Goal: Task Accomplishment & Management: Manage account settings

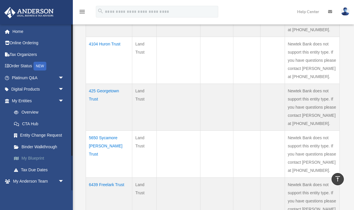
scroll to position [195, 0]
click at [61, 88] on span "arrow_drop_down" at bounding box center [64, 90] width 12 height 12
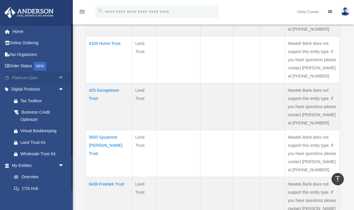
click at [61, 78] on span "arrow_drop_down" at bounding box center [64, 78] width 12 height 12
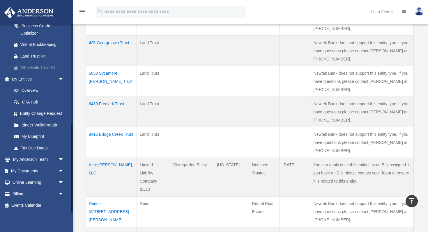
scroll to position [199, 0]
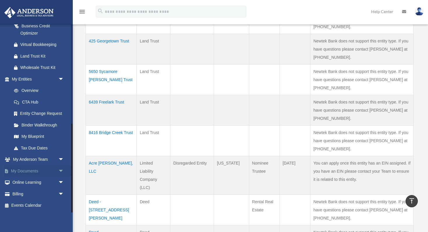
click at [33, 172] on link "My Documents arrow_drop_down" at bounding box center [38, 171] width 69 height 12
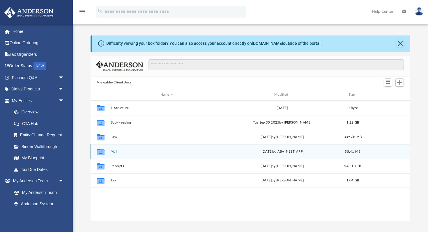
scroll to position [132, 320]
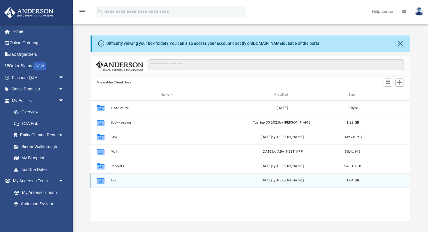
click at [114, 182] on button "Tax" at bounding box center [167, 181] width 113 height 4
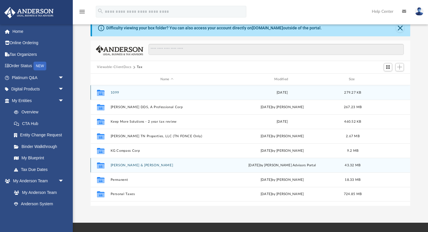
scroll to position [17, 0]
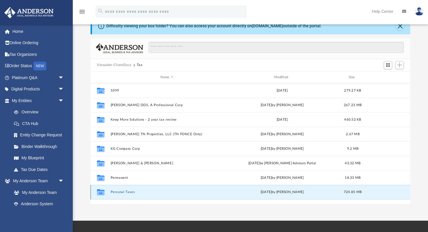
click at [125, 192] on button "Personal Taxes" at bounding box center [167, 193] width 113 height 4
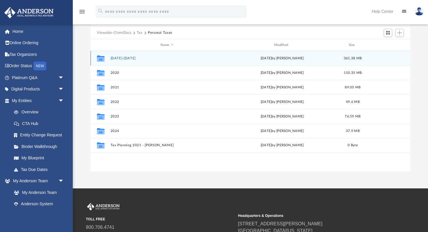
scroll to position [69, 0]
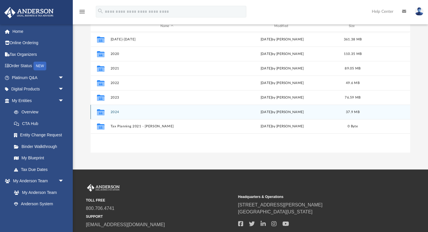
click at [116, 113] on button "2024" at bounding box center [167, 112] width 113 height 4
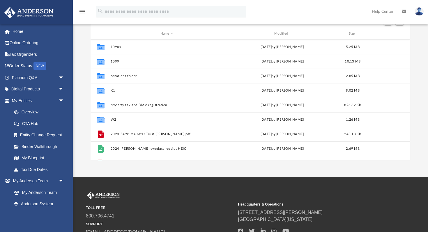
scroll to position [57, 0]
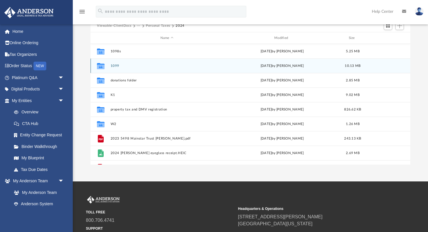
click at [113, 67] on button "1099" at bounding box center [167, 66] width 113 height 4
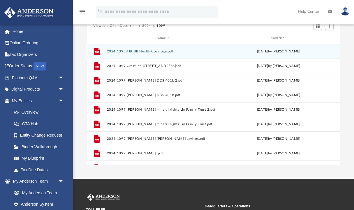
scroll to position [0, 0]
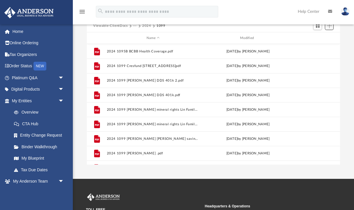
click at [329, 28] on span "Add" at bounding box center [329, 25] width 5 height 5
click at [316, 38] on li "Upload" at bounding box center [320, 37] width 19 height 6
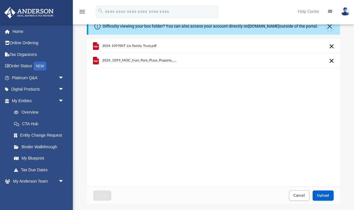
scroll to position [15, 0]
click at [267, 193] on div "Close Cancel Upload" at bounding box center [213, 195] width 253 height 18
click at [279, 93] on div "2024 1099INT Lin Family Trust.pdf 2024_1099_MISC_from_Park_Place_Property_Manag…" at bounding box center [213, 112] width 253 height 148
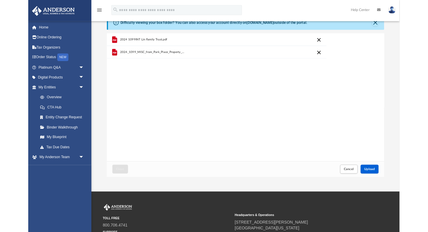
scroll to position [148, 320]
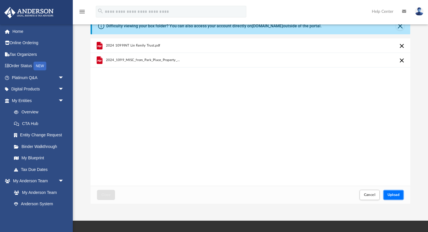
click at [397, 195] on span "Upload" at bounding box center [393, 194] width 12 height 3
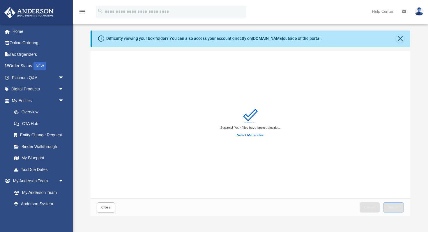
scroll to position [0, 0]
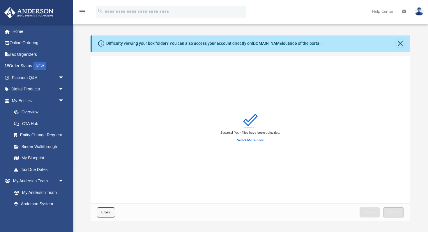
click at [106, 212] on span "Close" at bounding box center [105, 212] width 9 height 3
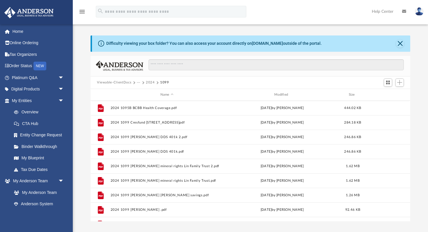
click at [150, 84] on button "2024" at bounding box center [150, 82] width 9 height 5
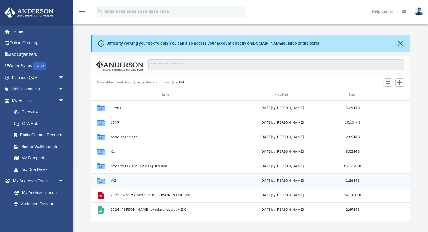
scroll to position [1, 0]
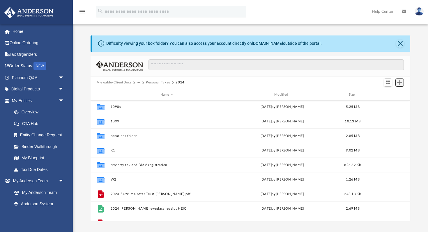
click at [400, 82] on span "Add" at bounding box center [399, 82] width 5 height 5
click at [387, 96] on li "Upload" at bounding box center [391, 94] width 19 height 6
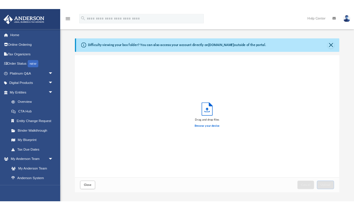
scroll to position [148, 320]
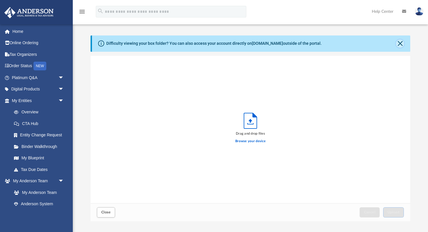
click at [397, 45] on button "Close" at bounding box center [400, 44] width 8 height 8
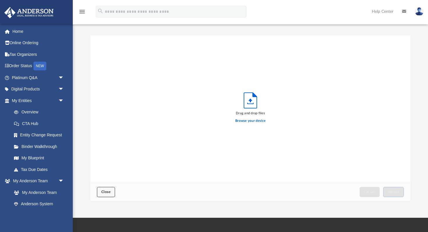
click at [108, 191] on span "Close" at bounding box center [105, 191] width 9 height 3
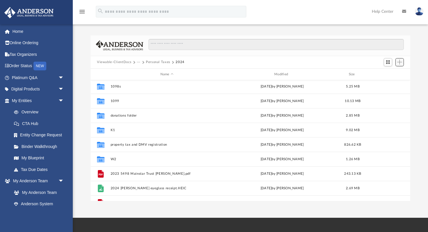
click at [399, 63] on span "Add" at bounding box center [399, 62] width 5 height 5
click at [393, 84] on li "New Folder" at bounding box center [391, 83] width 19 height 6
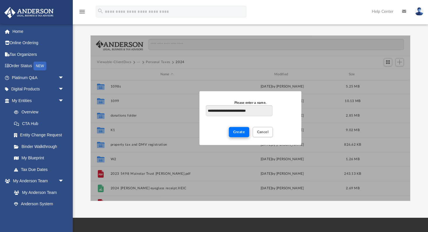
type input "**********"
click at [243, 133] on span "Create" at bounding box center [239, 131] width 12 height 3
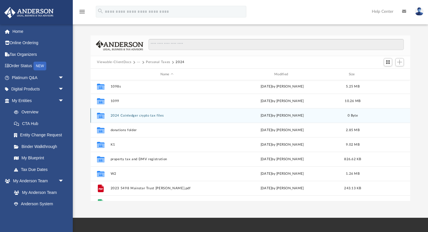
click at [105, 120] on icon "Collaborated Folder" at bounding box center [100, 115] width 9 height 9
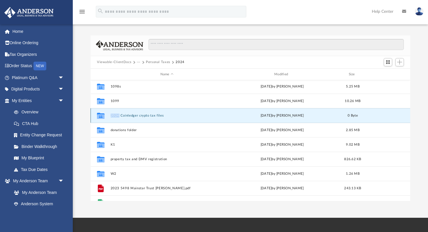
click at [105, 120] on icon "Collaborated Folder" at bounding box center [100, 115] width 9 height 9
click at [102, 116] on icon "grid" at bounding box center [101, 116] width 8 height 5
click at [157, 116] on button "2024 Coinledger crypto tax files" at bounding box center [167, 116] width 113 height 4
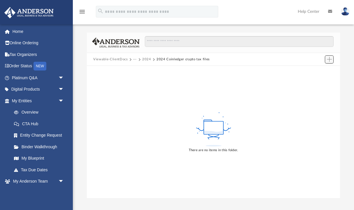
click at [326, 62] on button "Add" at bounding box center [328, 59] width 9 height 8
click at [316, 71] on li "Upload" at bounding box center [320, 71] width 19 height 6
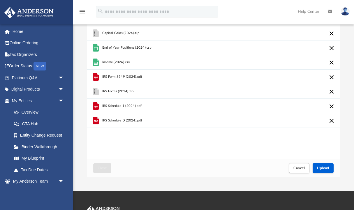
scroll to position [23, 0]
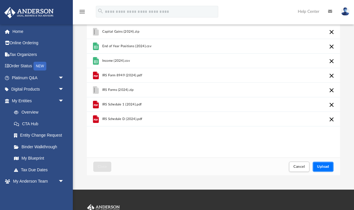
click at [323, 168] on span "Upload" at bounding box center [323, 166] width 12 height 3
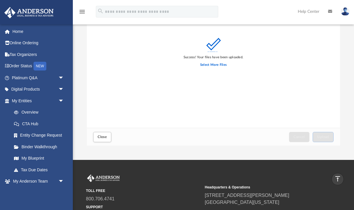
scroll to position [0, 0]
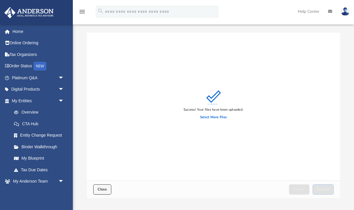
click at [104, 190] on span "Close" at bounding box center [101, 188] width 9 height 3
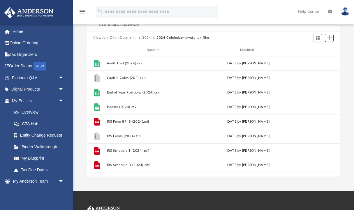
scroll to position [23, 0]
